Goal: Check status: Check status

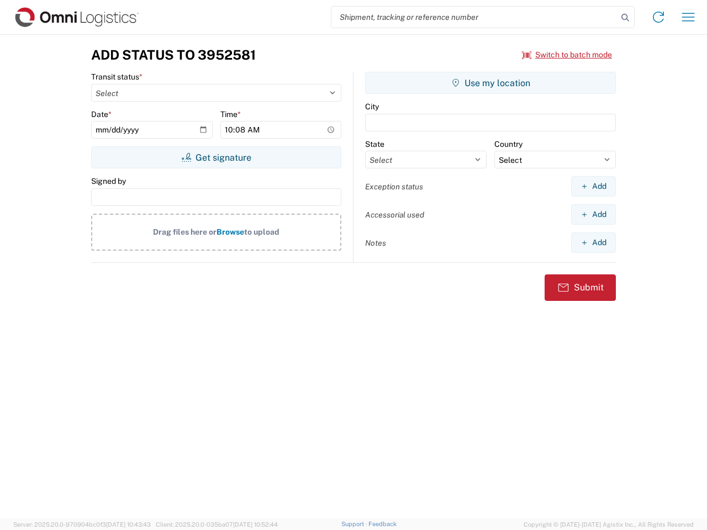
click at [475, 17] on input "search" at bounding box center [474, 17] width 286 height 21
click at [625, 18] on icon at bounding box center [625, 17] width 15 height 15
click at [658, 17] on icon at bounding box center [659, 17] width 18 height 18
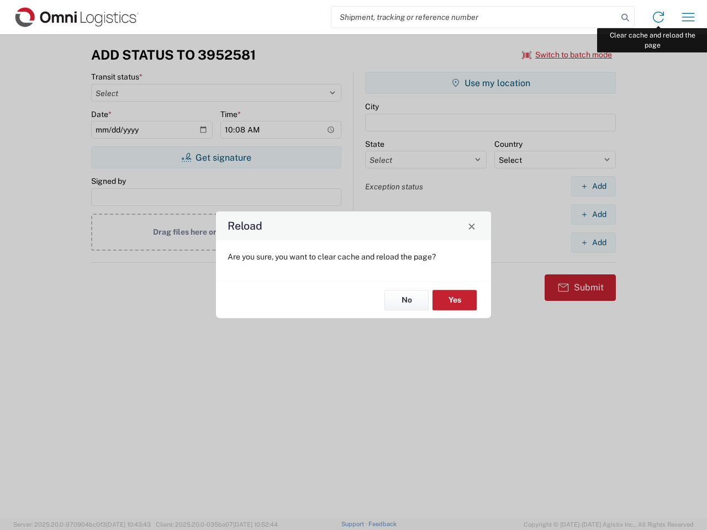
click at [688, 17] on div "Reload Are you sure, you want to clear cache and reload the page? No Yes" at bounding box center [353, 265] width 707 height 530
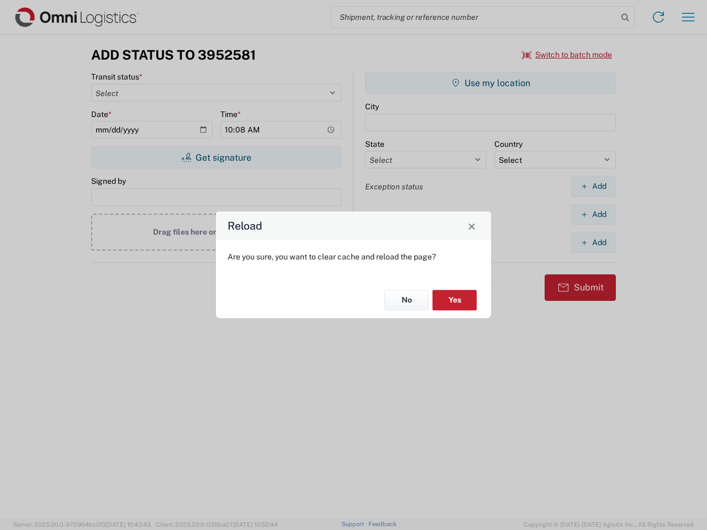
click at [567, 55] on div "Reload Are you sure, you want to clear cache and reload the page? No Yes" at bounding box center [353, 265] width 707 height 530
click at [216, 157] on div "Reload Are you sure, you want to clear cache and reload the page? No Yes" at bounding box center [353, 265] width 707 height 530
click at [491, 83] on div "Reload Are you sure, you want to clear cache and reload the page? No Yes" at bounding box center [353, 265] width 707 height 530
click at [593, 186] on div "Reload Are you sure, you want to clear cache and reload the page? No Yes" at bounding box center [353, 265] width 707 height 530
click at [593, 214] on div "Reload Are you sure, you want to clear cache and reload the page? No Yes" at bounding box center [353, 265] width 707 height 530
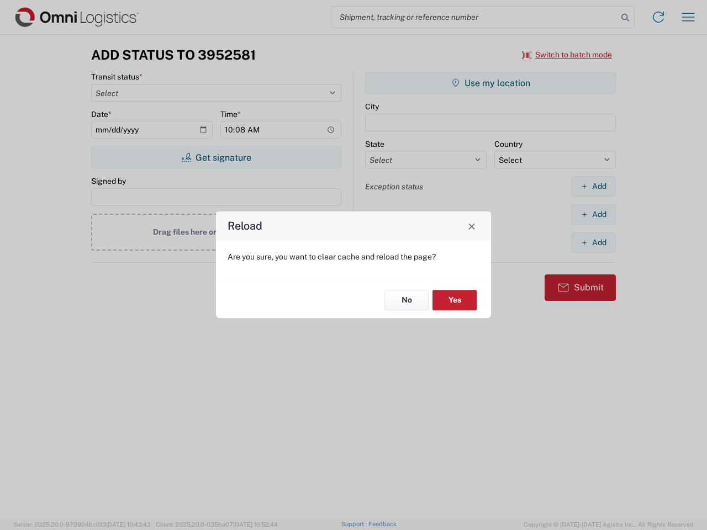
click at [593, 243] on div "Reload Are you sure, you want to clear cache and reload the page? No Yes" at bounding box center [353, 265] width 707 height 530
